Goal: Browse casually: Explore the website without a specific task or goal

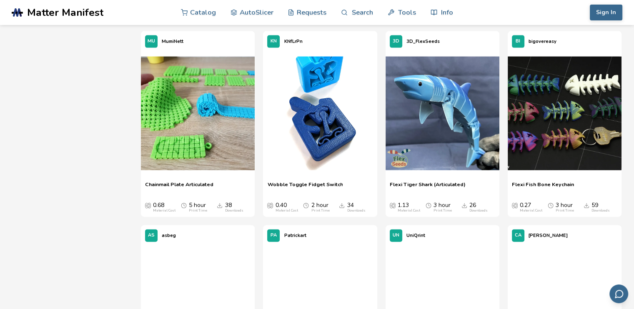
scroll to position [1863, 0]
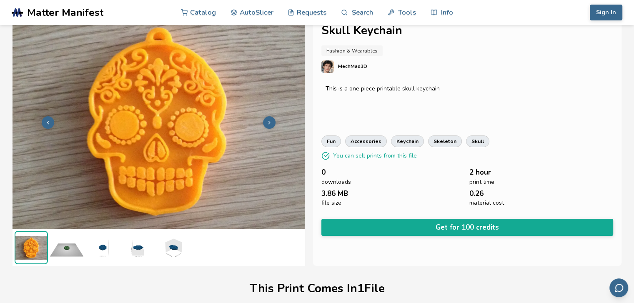
scroll to position [153, 0]
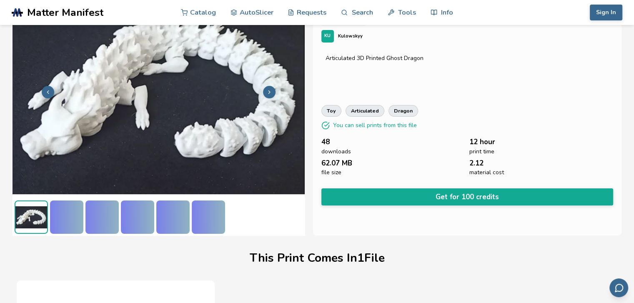
scroll to position [163, 0]
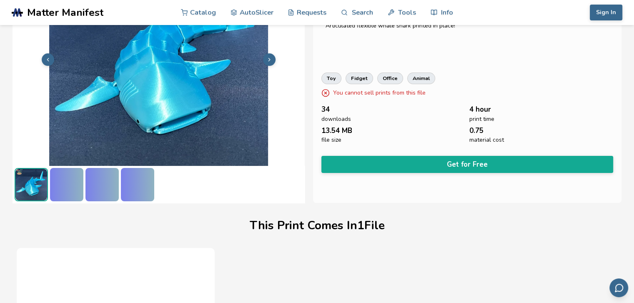
scroll to position [168, 0]
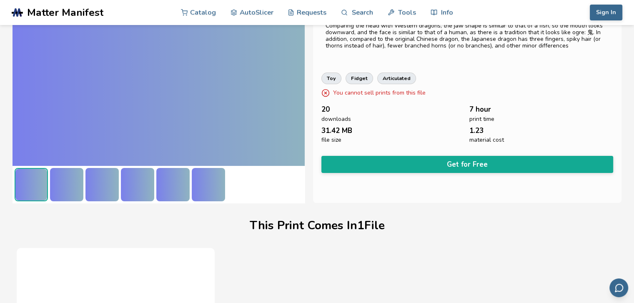
scroll to position [168, 0]
